Goal: Task Accomplishment & Management: Complete application form

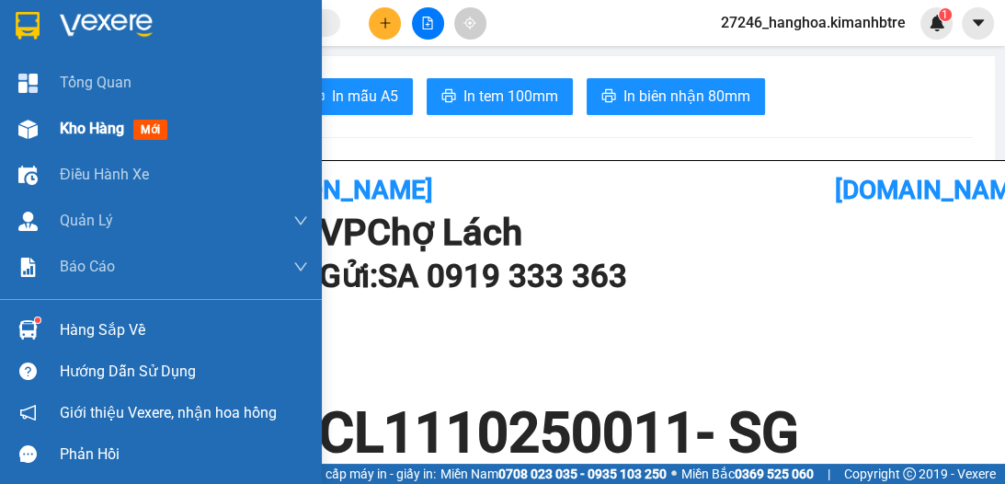
click at [83, 126] on span "Kho hàng" at bounding box center [92, 128] width 64 height 17
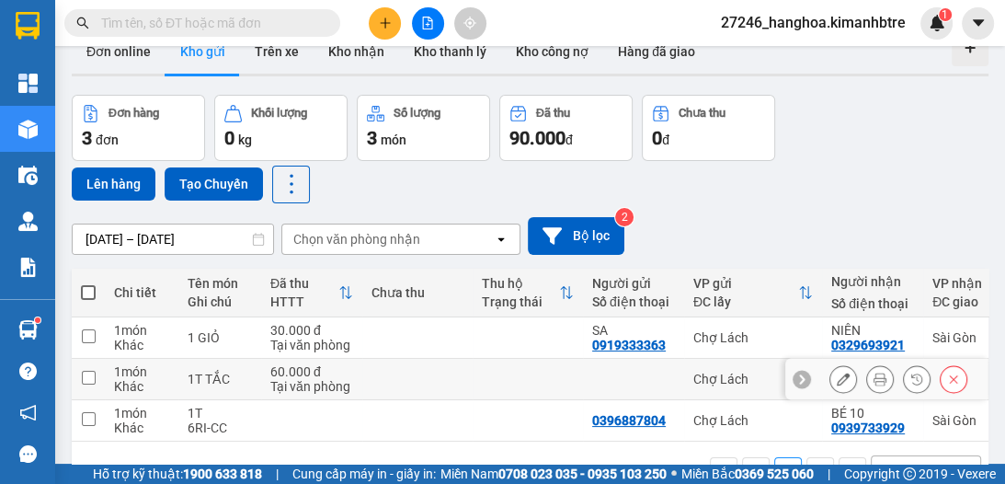
scroll to position [92, 0]
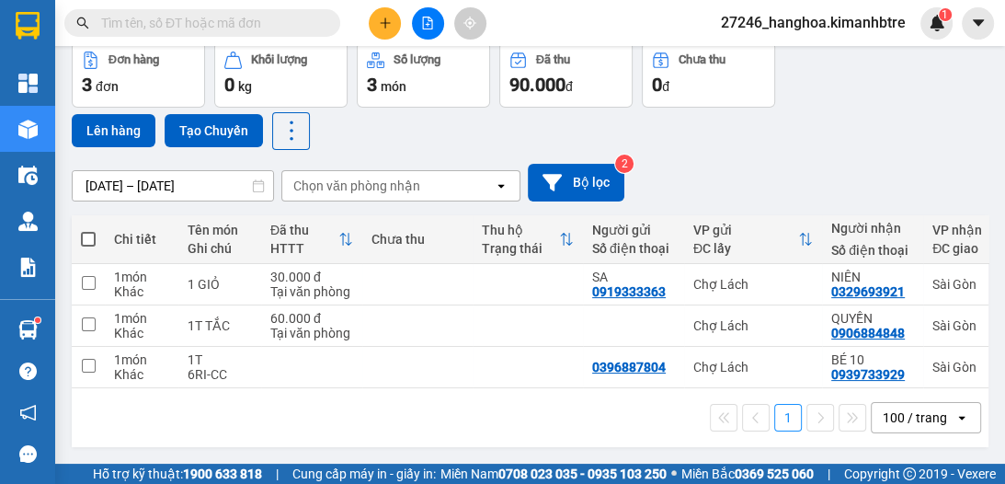
click at [385, 25] on icon "plus" at bounding box center [384, 22] width 1 height 10
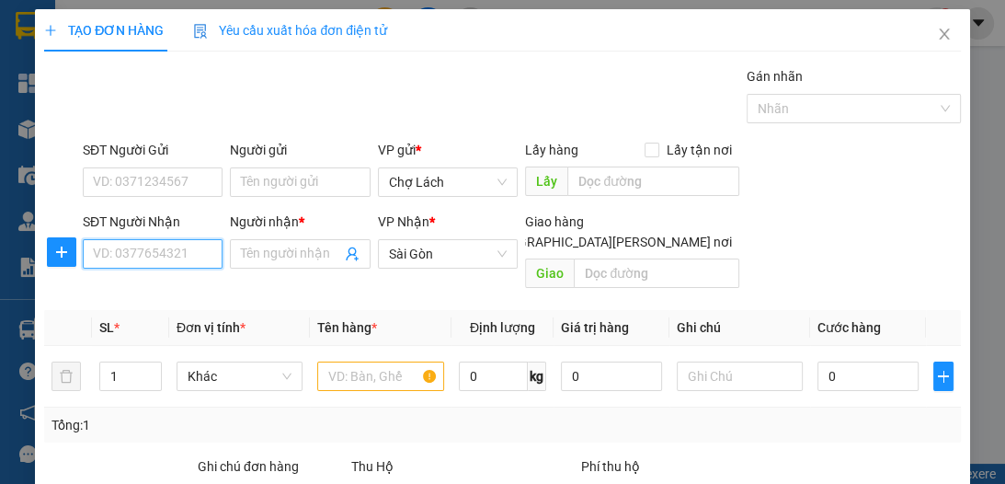
click at [170, 262] on input "SĐT Người Nhận" at bounding box center [153, 253] width 140 height 29
click at [342, 361] on input "text" at bounding box center [380, 375] width 126 height 29
type input "1 RỔ"
click at [201, 255] on input "SĐT Người Nhận" at bounding box center [153, 253] width 140 height 29
click at [169, 255] on input "SĐT Người Nhận" at bounding box center [153, 253] width 140 height 29
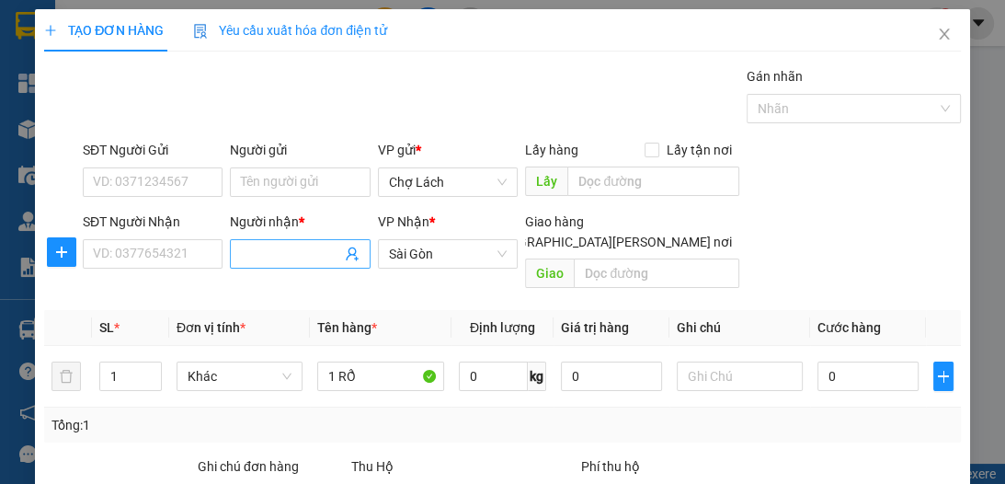
click at [290, 251] on input "Người nhận *" at bounding box center [290, 254] width 99 height 20
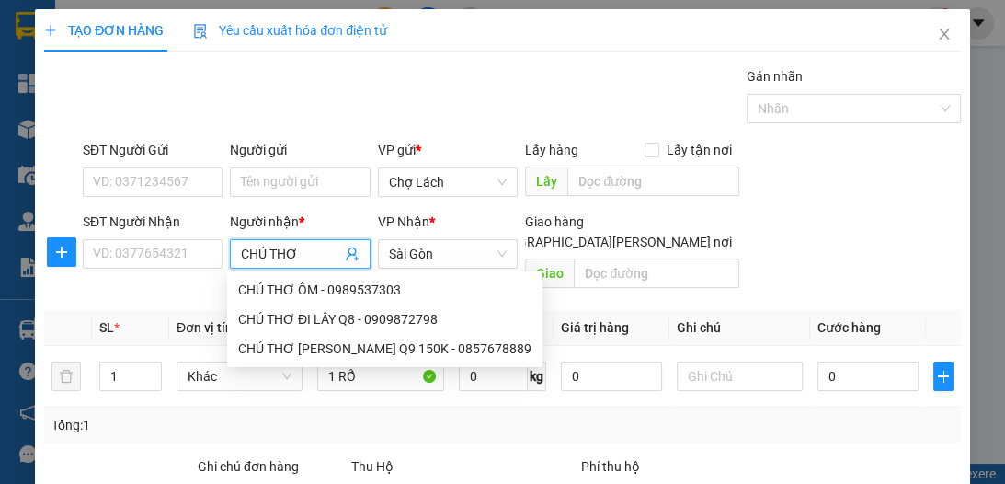
type input "CHÚ THƠ"
click at [123, 83] on div "Gán nhãn Nhãn" at bounding box center [521, 98] width 885 height 64
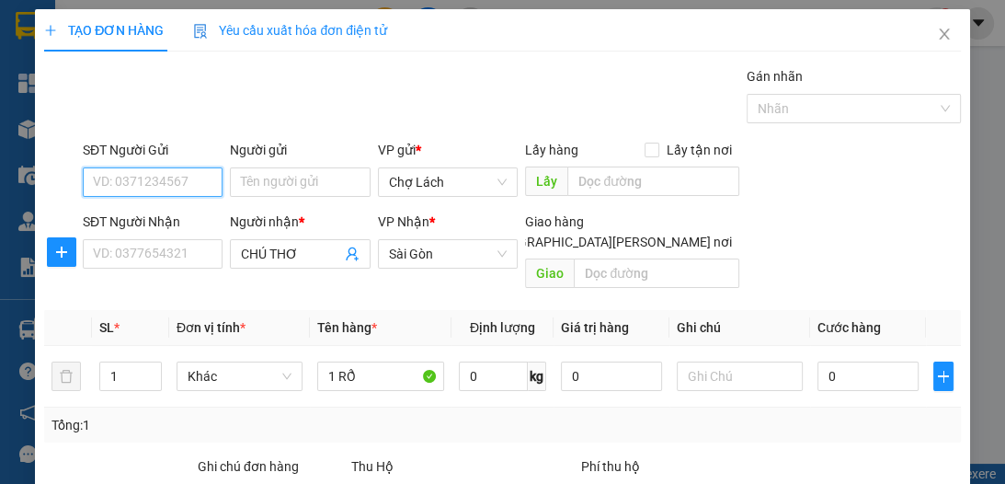
click at [180, 184] on input "SĐT Người Gửi" at bounding box center [153, 181] width 140 height 29
click at [191, 190] on input "SĐT Người Gửi" at bounding box center [153, 181] width 140 height 29
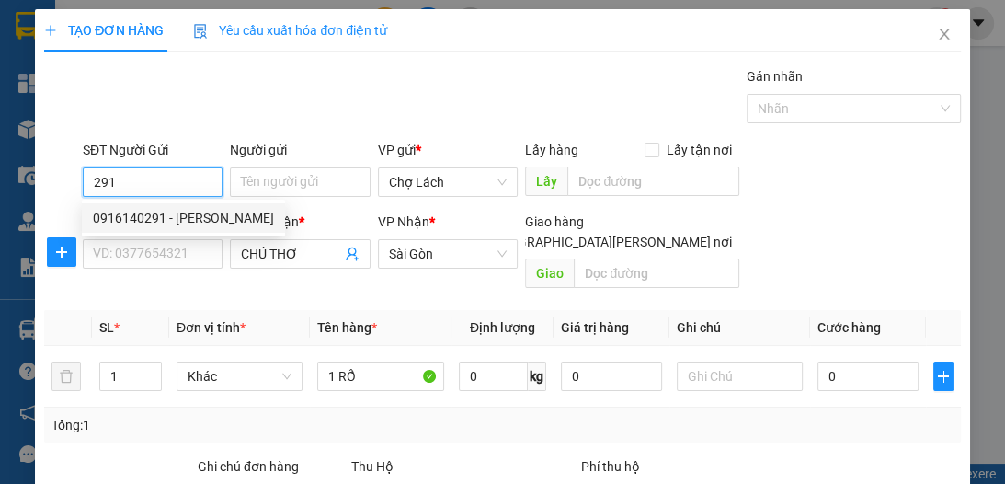
click at [186, 211] on div "0916140291 - [PERSON_NAME]" at bounding box center [183, 218] width 181 height 20
type input "0916140291"
type input "[PERSON_NAME]"
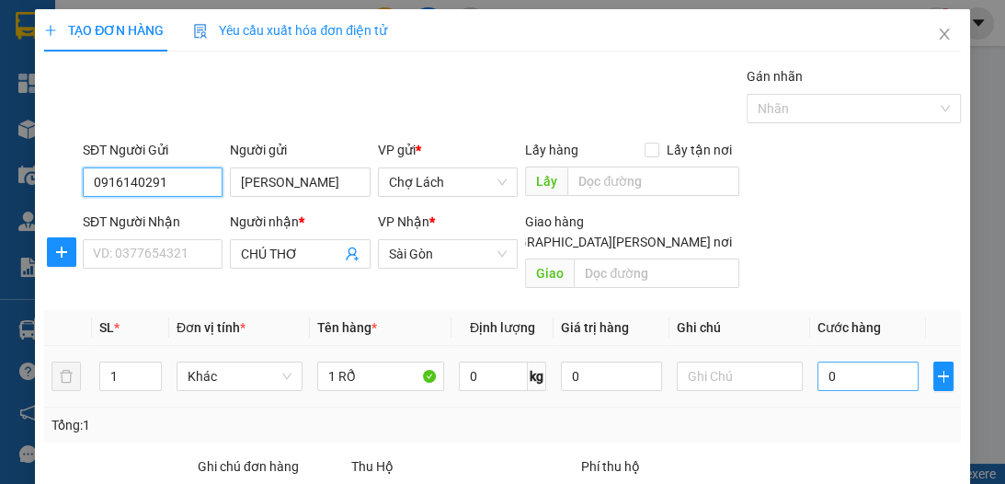
type input "0916140291"
click at [820, 361] on input "0" at bounding box center [867, 375] width 101 height 29
type input "5"
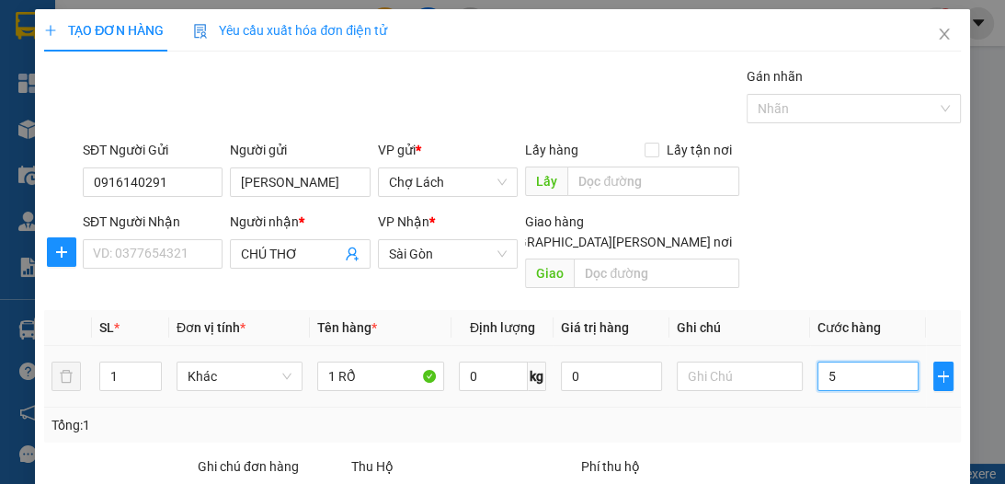
type input "50"
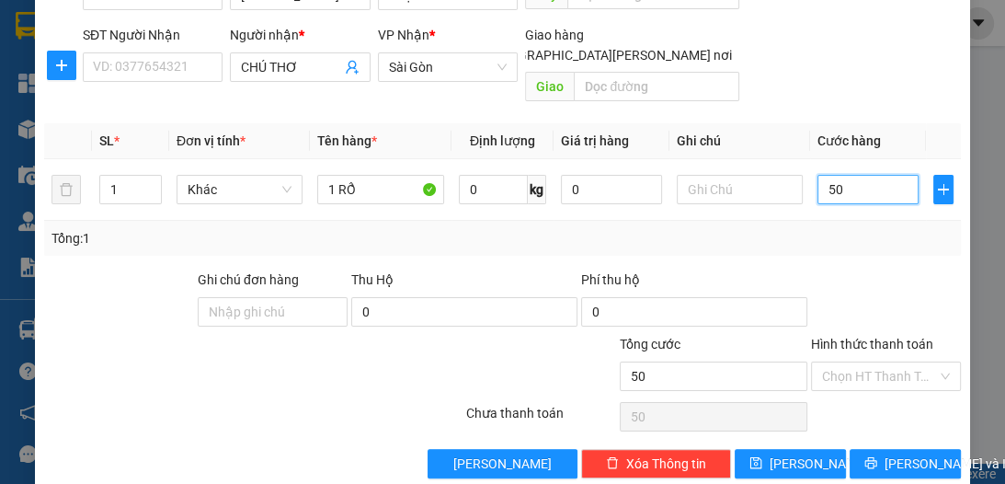
scroll to position [195, 0]
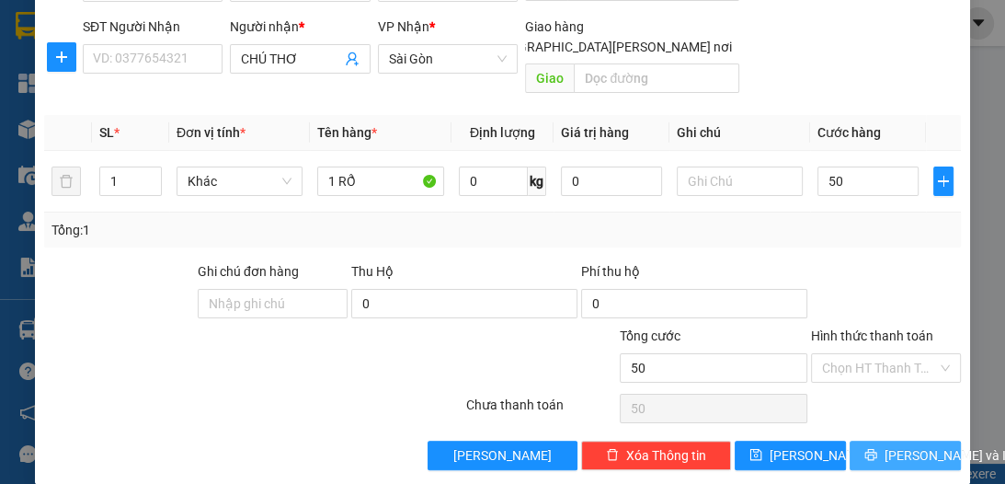
click at [884, 445] on span "[PERSON_NAME] và In" at bounding box center [948, 455] width 129 height 20
type input "50.000"
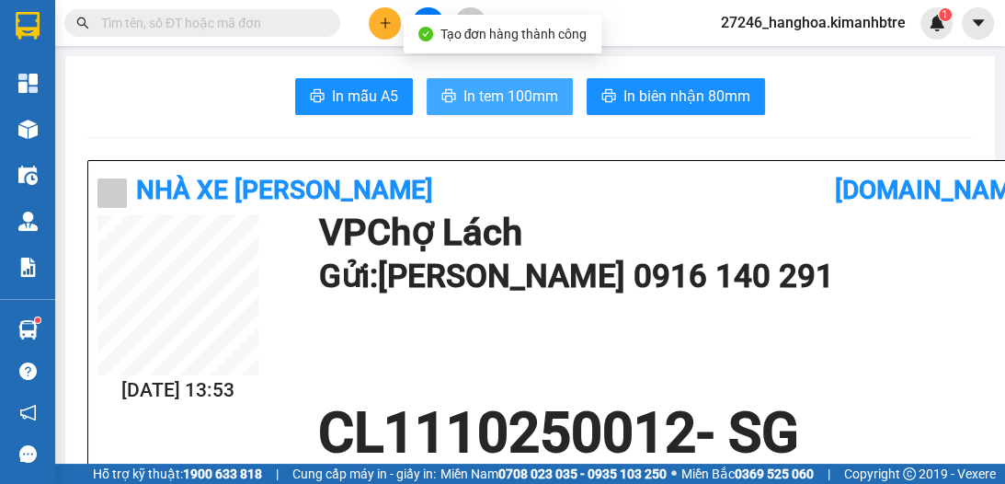
click at [516, 102] on span "In tem 100mm" at bounding box center [510, 96] width 95 height 23
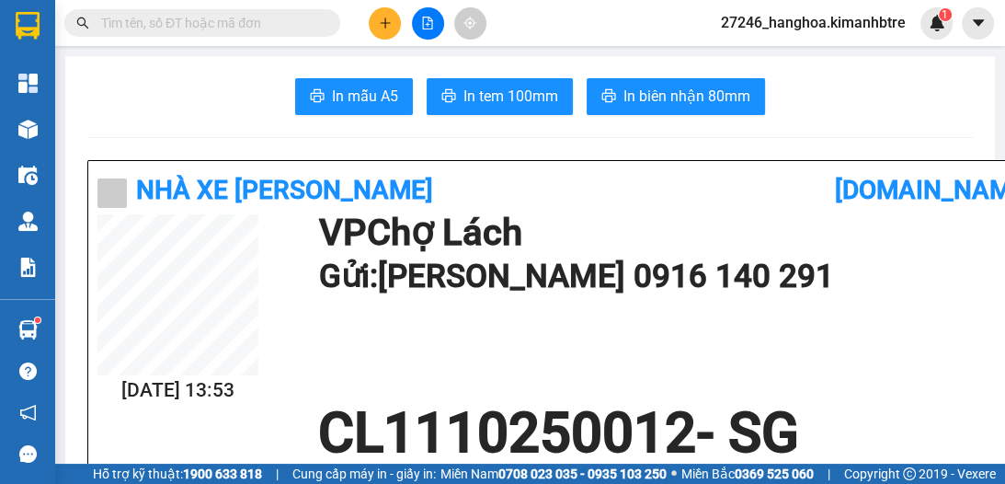
click at [430, 17] on icon "file-add" at bounding box center [428, 23] width 10 height 13
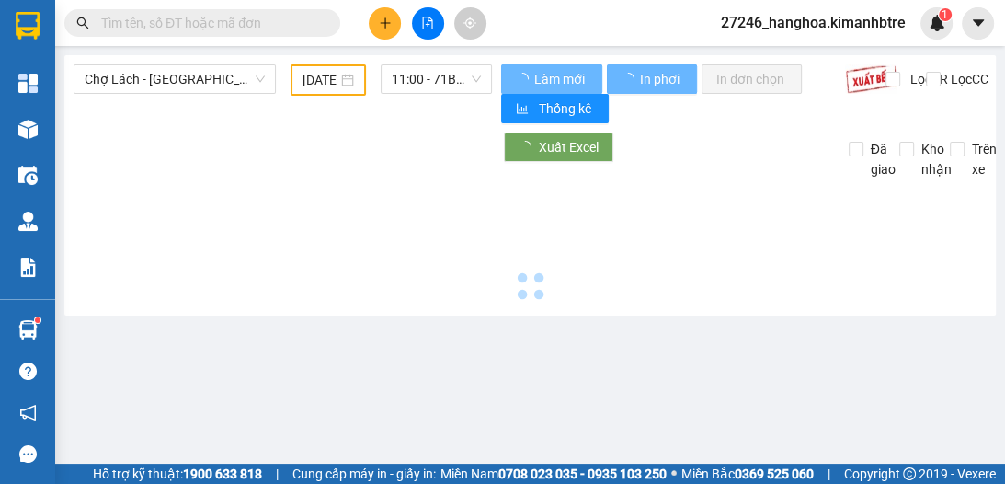
click at [313, 86] on input "[DATE]" at bounding box center [319, 80] width 35 height 20
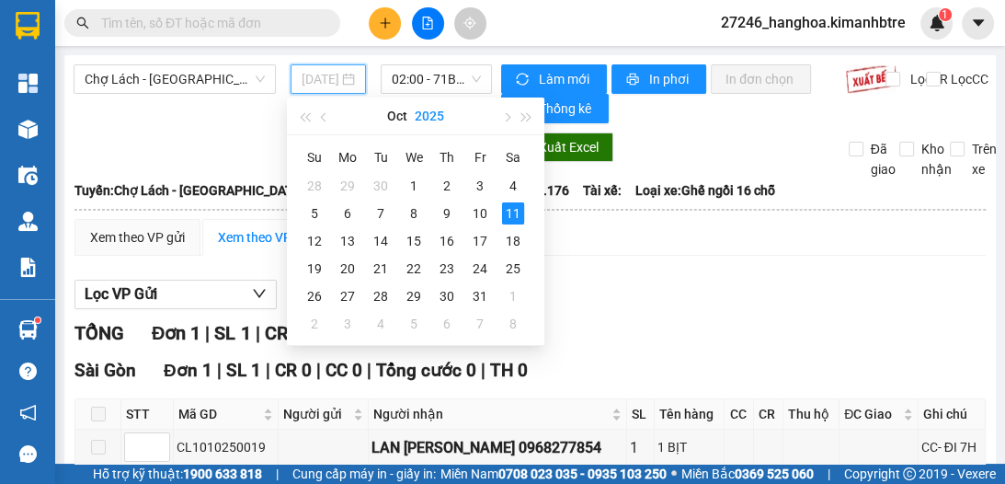
type input "[DATE]"
click at [415, 82] on span "02:00 - 71B-00.176" at bounding box center [436, 79] width 89 height 28
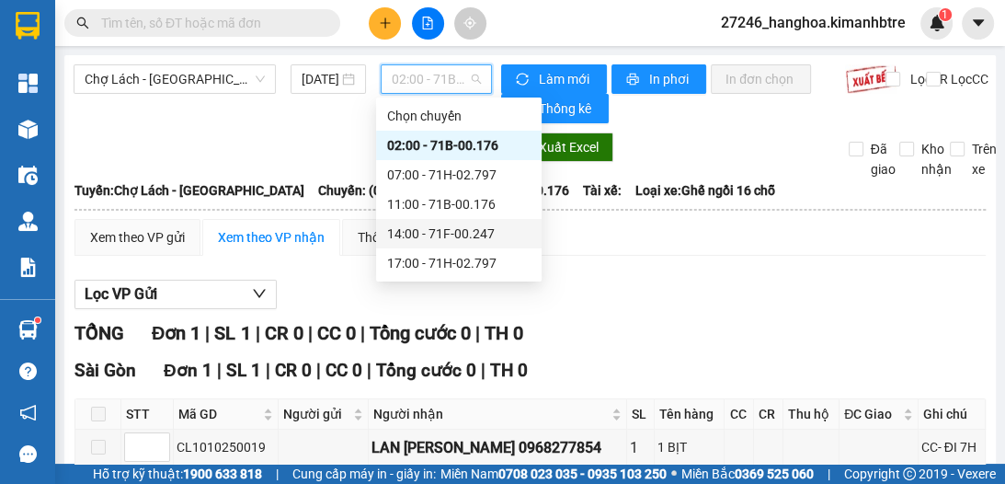
click at [443, 229] on div "14:00 - 71F-00.247" at bounding box center [458, 233] width 143 height 20
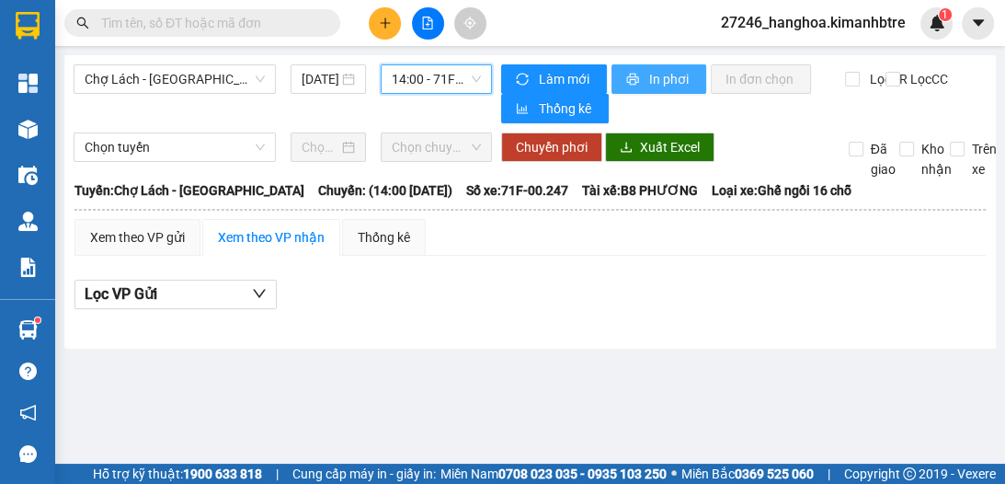
click at [658, 73] on span "In phơi" at bounding box center [670, 79] width 42 height 20
click at [439, 80] on span "14:00 - 71F-00.247" at bounding box center [436, 79] width 89 height 28
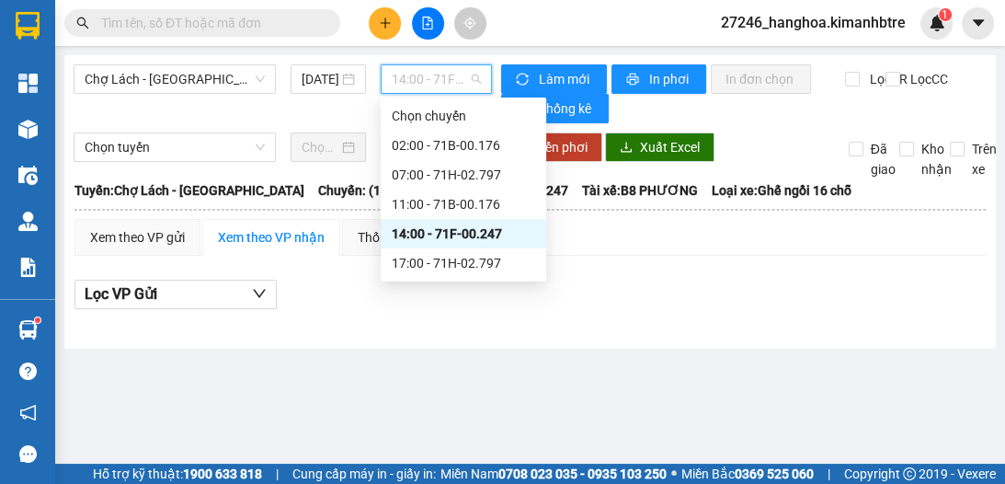
click at [420, 240] on div "14:00 - 71F-00.247" at bounding box center [463, 233] width 143 height 20
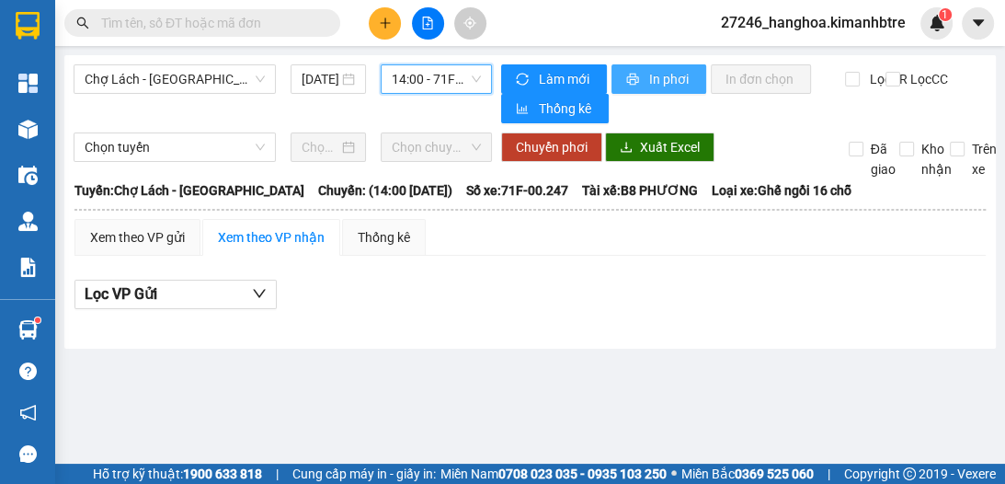
click at [658, 80] on span "In phơi" at bounding box center [670, 79] width 42 height 20
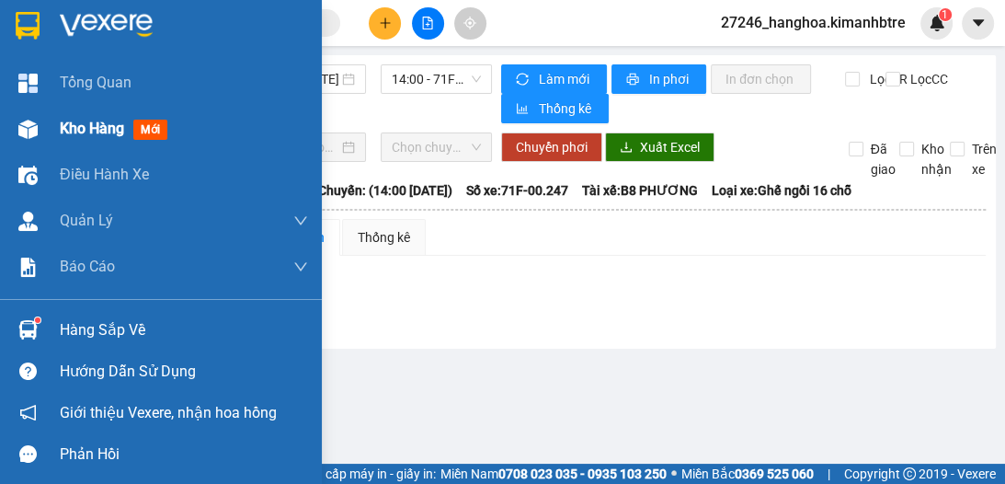
click at [87, 125] on span "Kho hàng" at bounding box center [92, 128] width 64 height 17
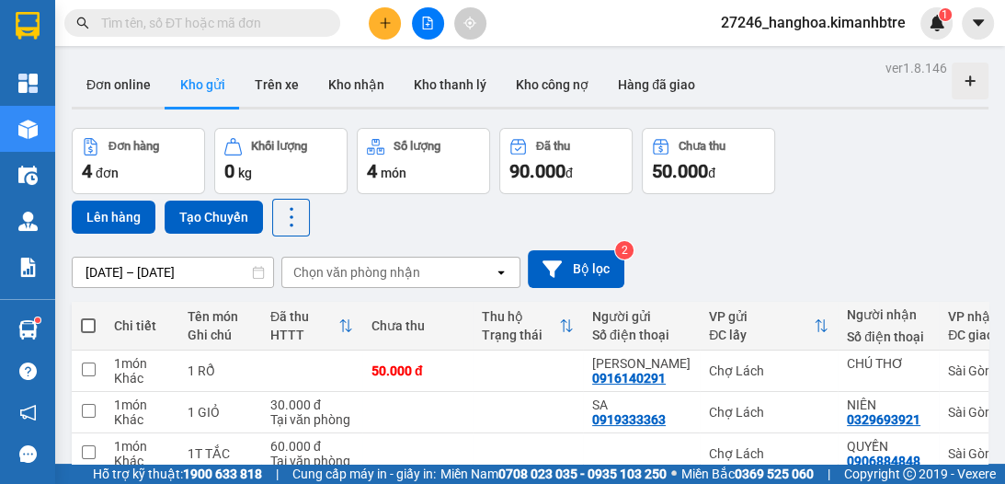
drag, startPoint x: 79, startPoint y: 325, endPoint x: 92, endPoint y: 308, distance: 21.7
click at [79, 325] on th at bounding box center [88, 326] width 33 height 49
drag, startPoint x: 91, startPoint y: 320, endPoint x: 96, endPoint y: 312, distance: 9.5
click at [92, 321] on span at bounding box center [88, 325] width 15 height 15
click at [88, 316] on input "checkbox" at bounding box center [88, 316] width 0 height 0
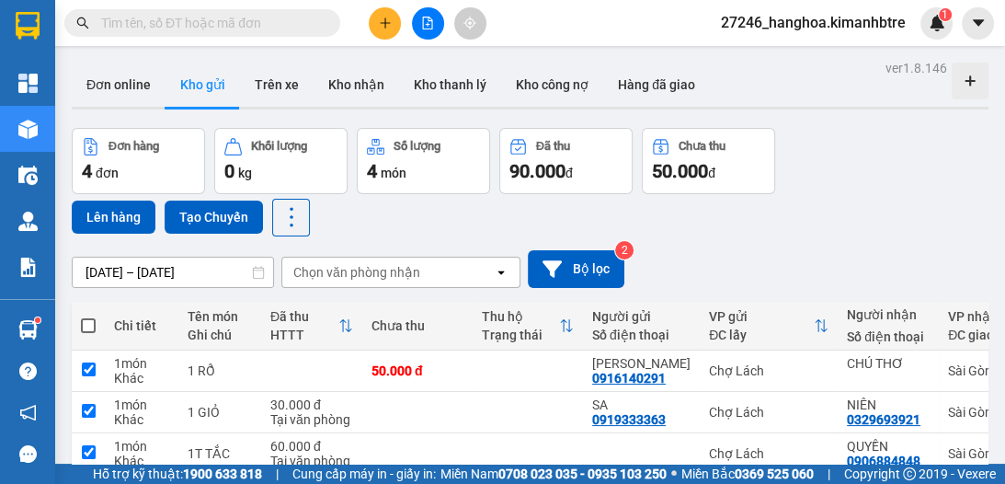
checkbox input "true"
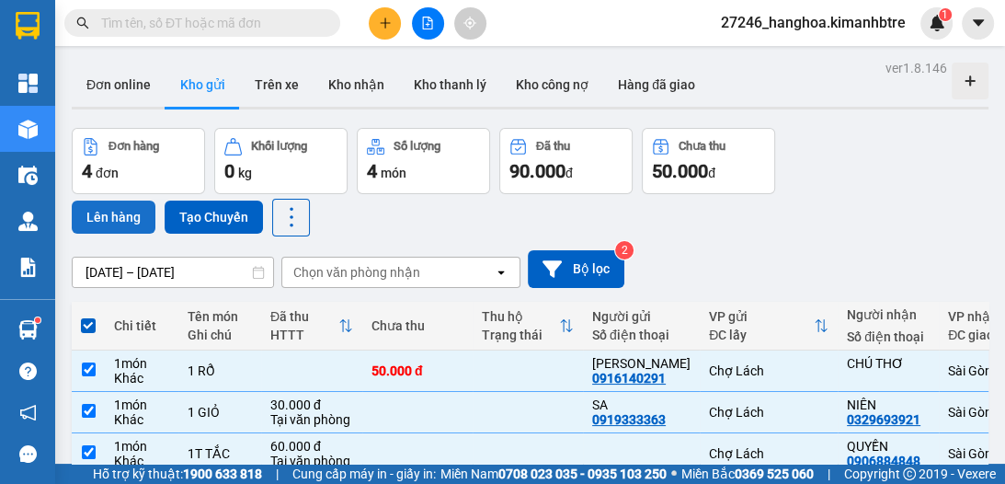
click at [132, 228] on button "Lên hàng" at bounding box center [114, 216] width 84 height 33
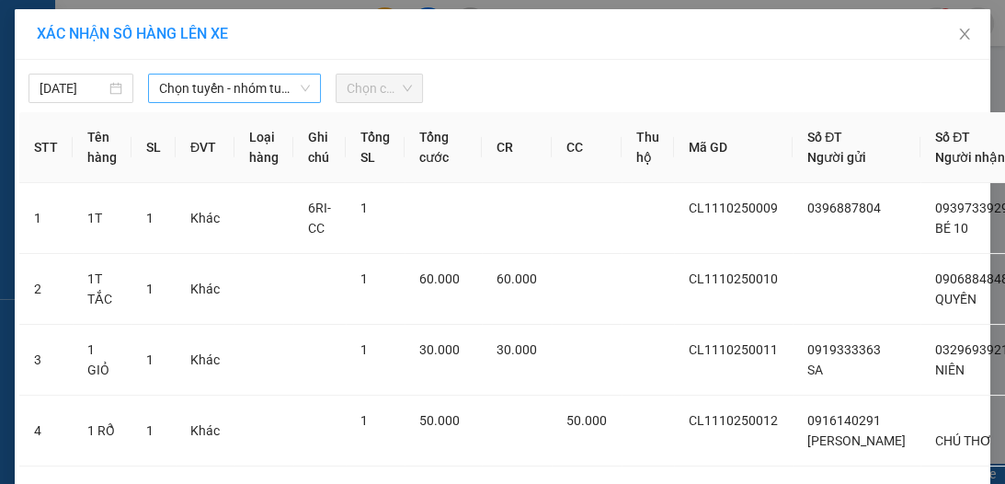
click at [229, 84] on span "Chọn tuyến - nhóm tuyến" at bounding box center [234, 88] width 151 height 28
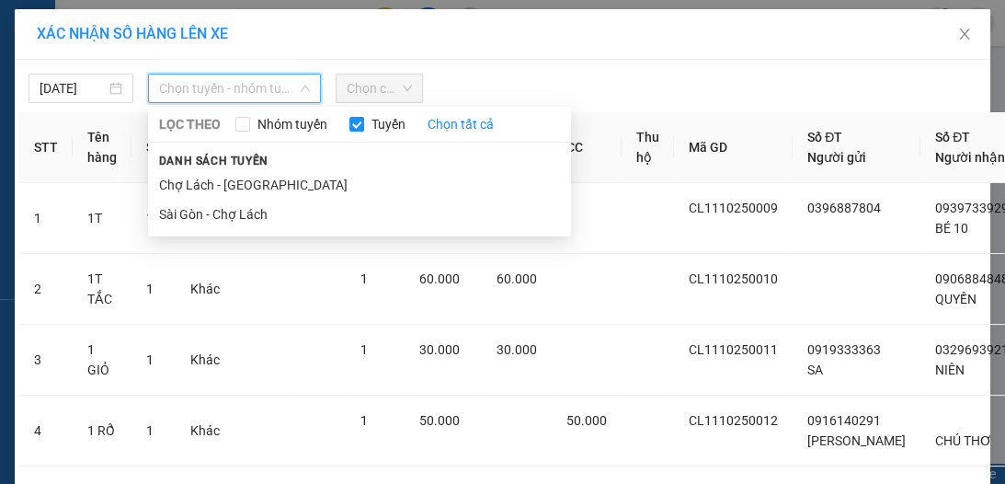
click at [231, 184] on li "Chợ Lách - [GEOGRAPHIC_DATA]" at bounding box center [359, 184] width 423 height 29
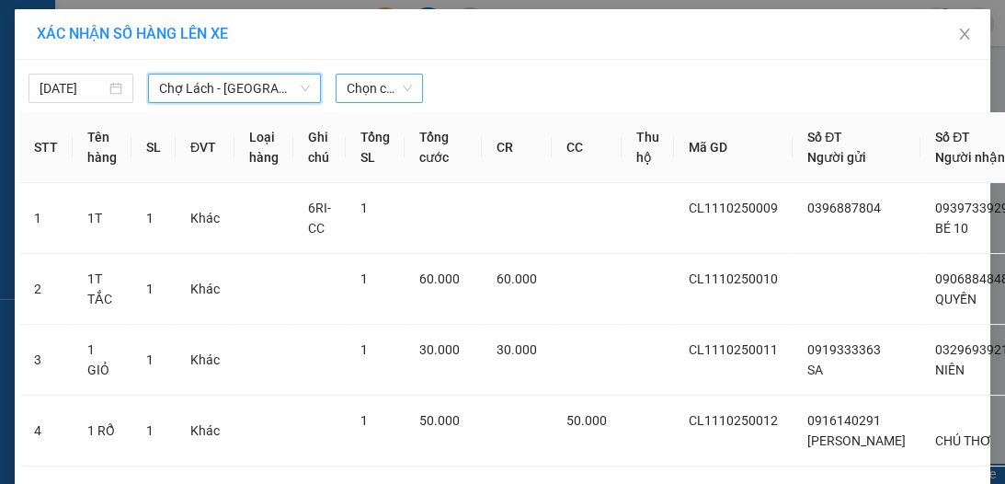
click at [360, 88] on span "Chọn chuyến" at bounding box center [379, 88] width 65 height 28
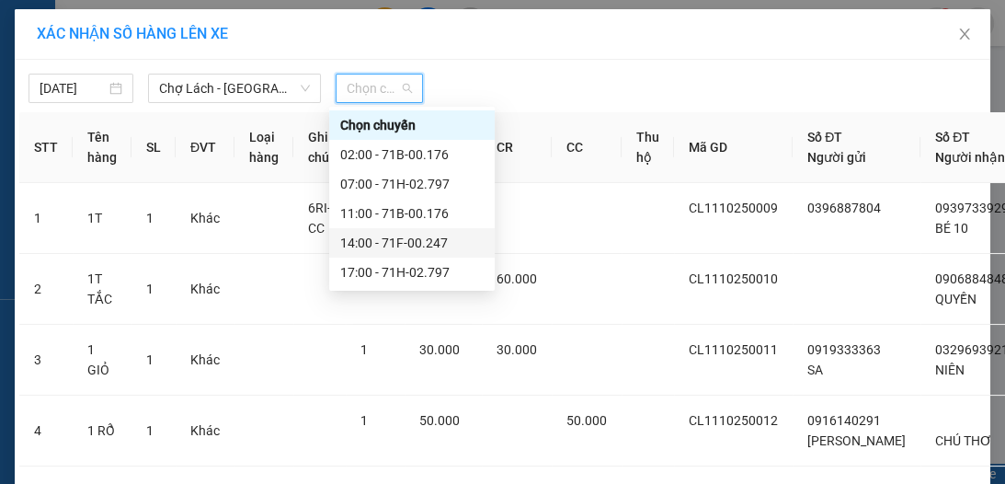
click at [379, 238] on div "14:00 - 71F-00.247" at bounding box center [411, 243] width 143 height 20
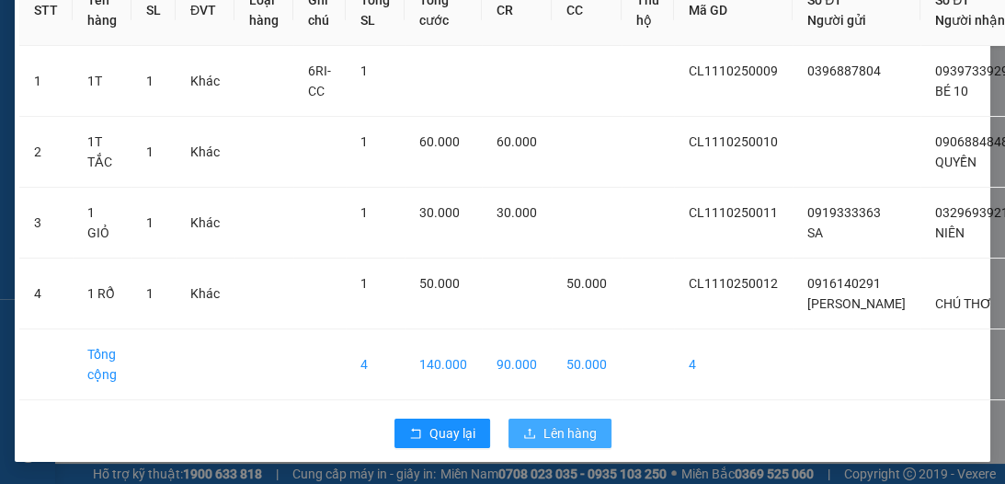
scroll to position [197, 0]
click at [578, 430] on span "Lên hàng" at bounding box center [569, 433] width 53 height 20
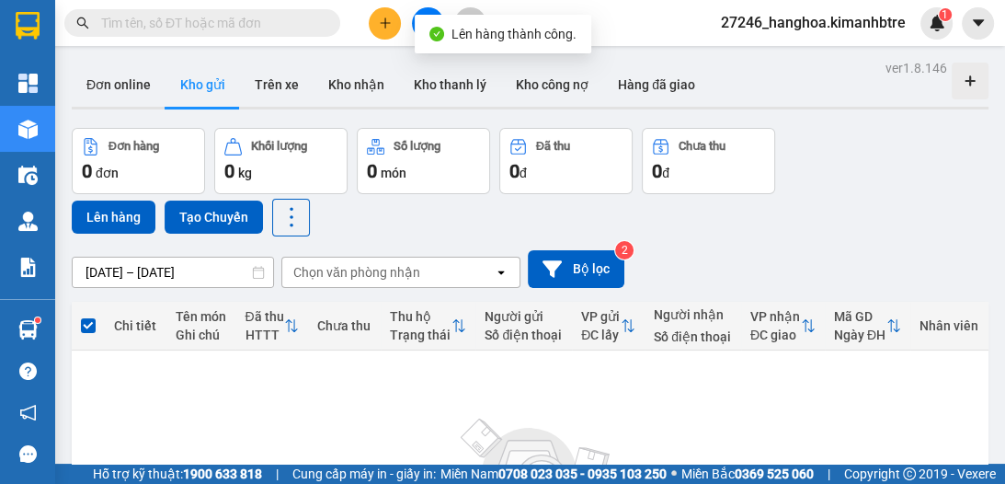
click at [429, 11] on button at bounding box center [428, 23] width 32 height 32
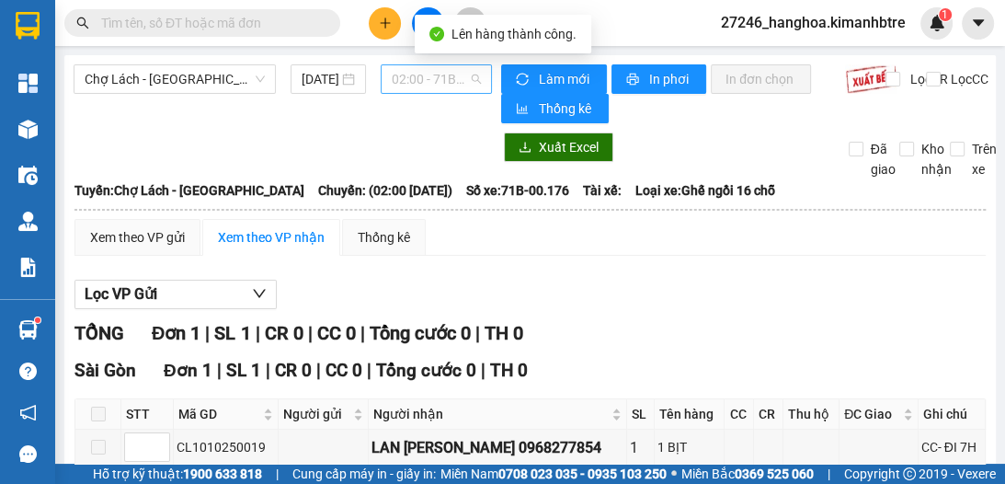
click at [401, 78] on span "02:00 - 71B-00.176" at bounding box center [436, 79] width 89 height 28
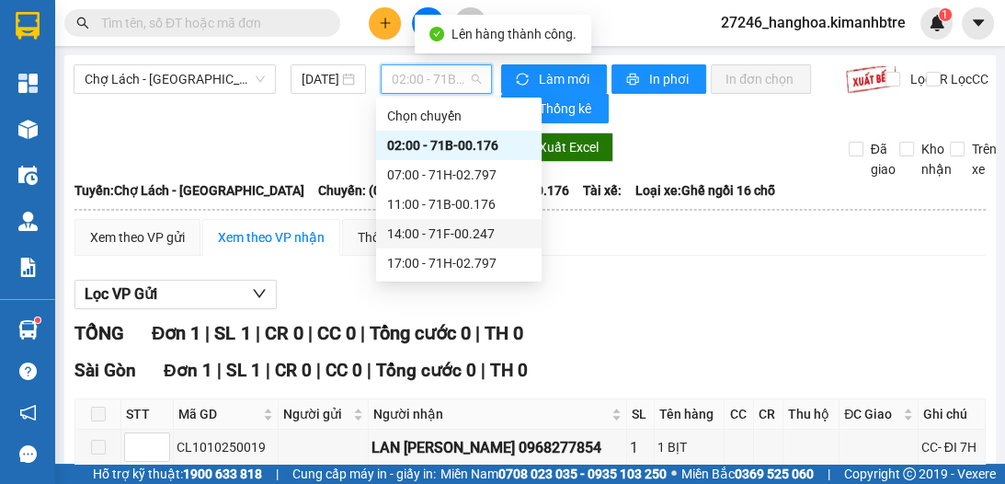
click at [438, 245] on div "14:00 - 71F-00.247" at bounding box center [458, 233] width 165 height 29
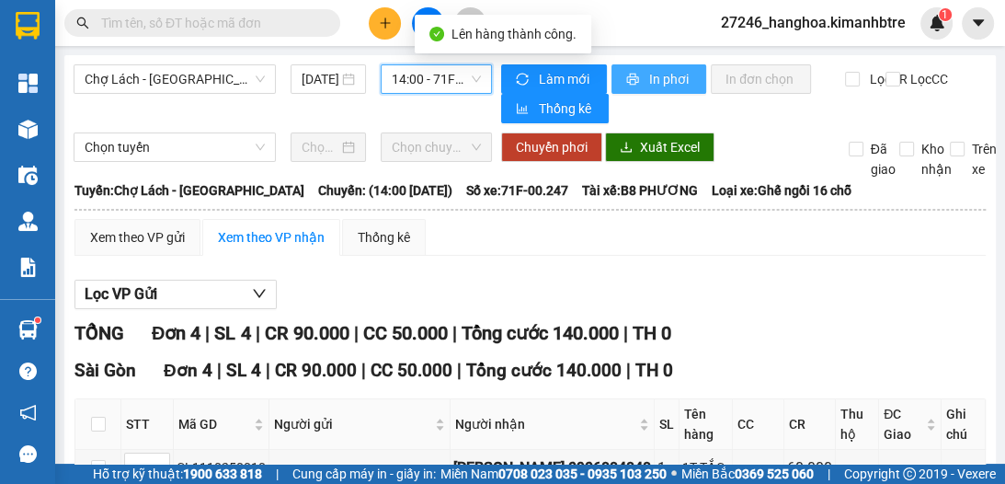
drag, startPoint x: 643, startPoint y: 73, endPoint x: 665, endPoint y: 88, distance: 27.0
click at [649, 74] on span "In phơi" at bounding box center [670, 79] width 42 height 20
